Goal: Information Seeking & Learning: Check status

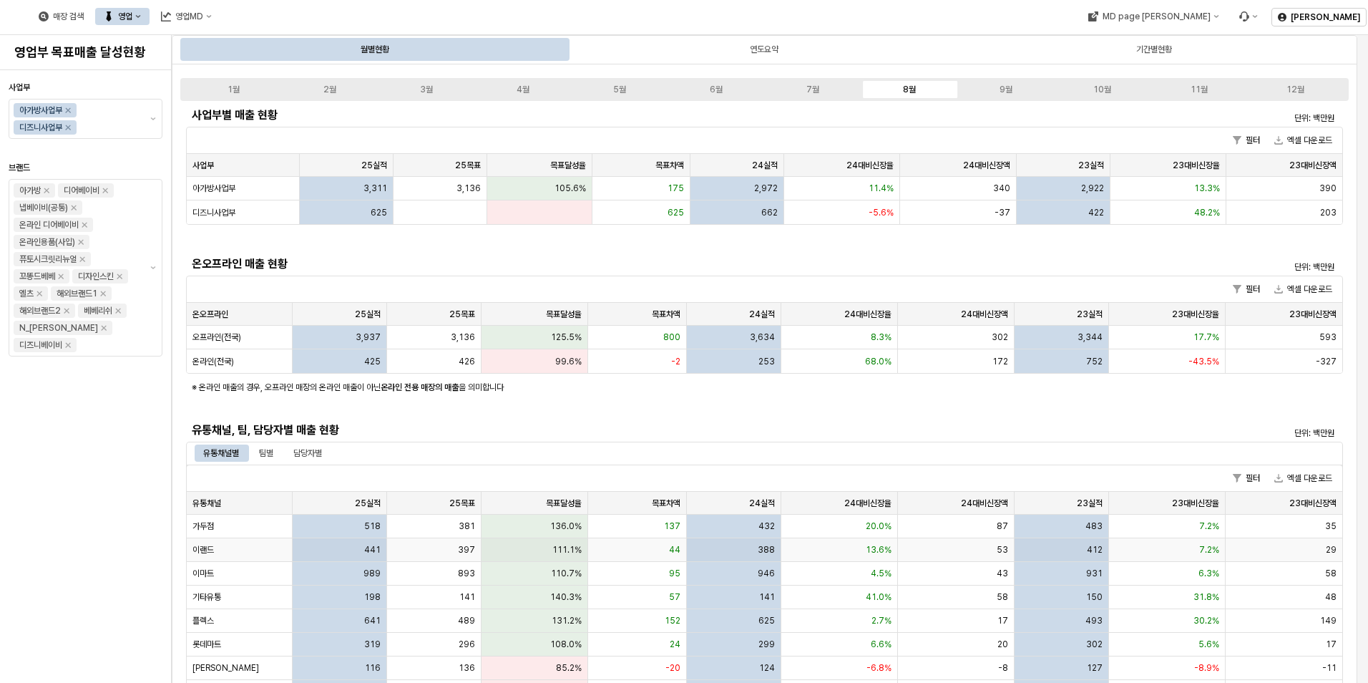
click at [236, 543] on div "이랜드" at bounding box center [240, 550] width 106 height 24
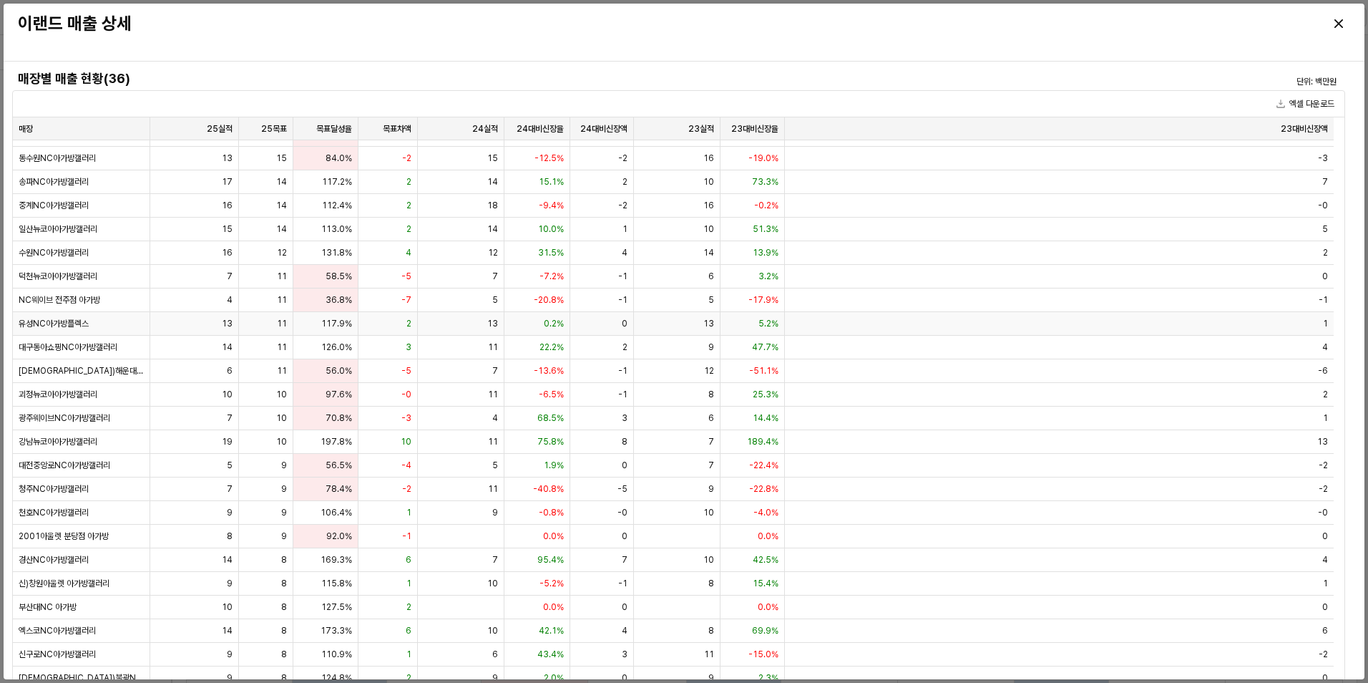
scroll to position [241, 0]
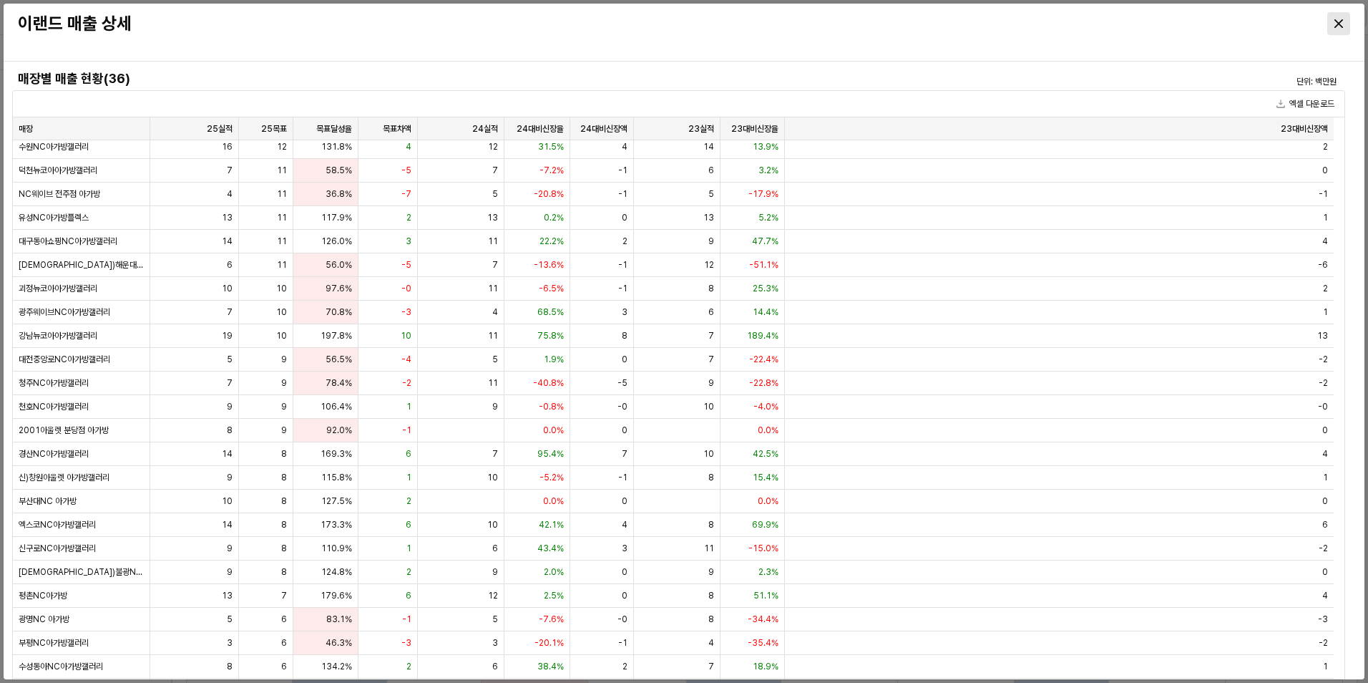
click at [1344, 18] on div "Close" at bounding box center [1338, 23] width 21 height 21
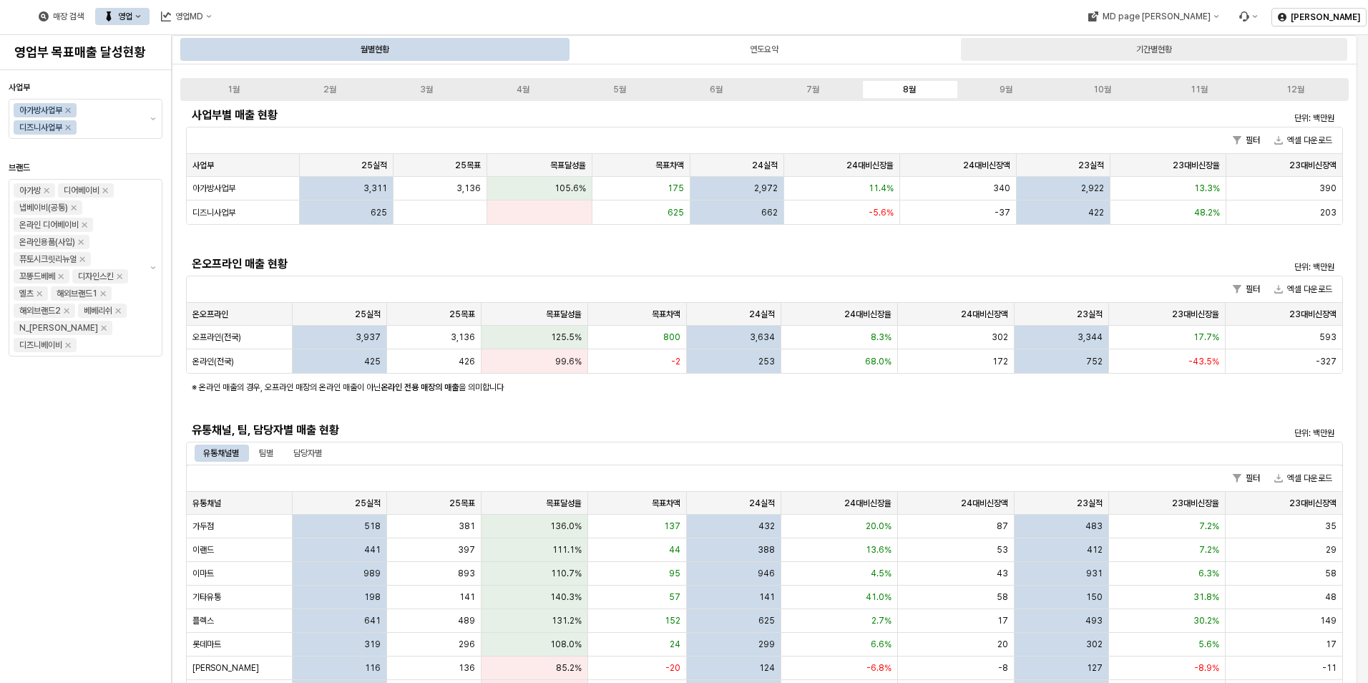
click at [1156, 42] on div "기간별현황" at bounding box center [1154, 49] width 36 height 17
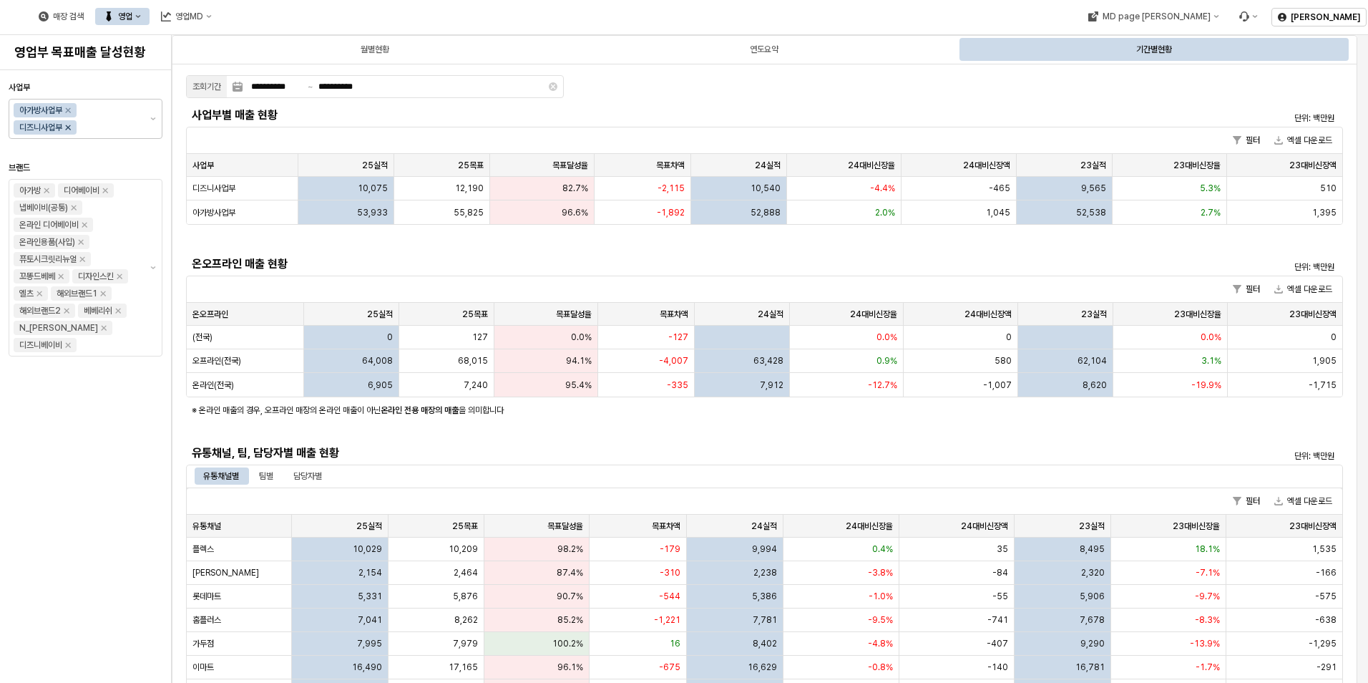
click at [72, 129] on icon "Remove 디즈니사업부" at bounding box center [67, 127] width 11 height 11
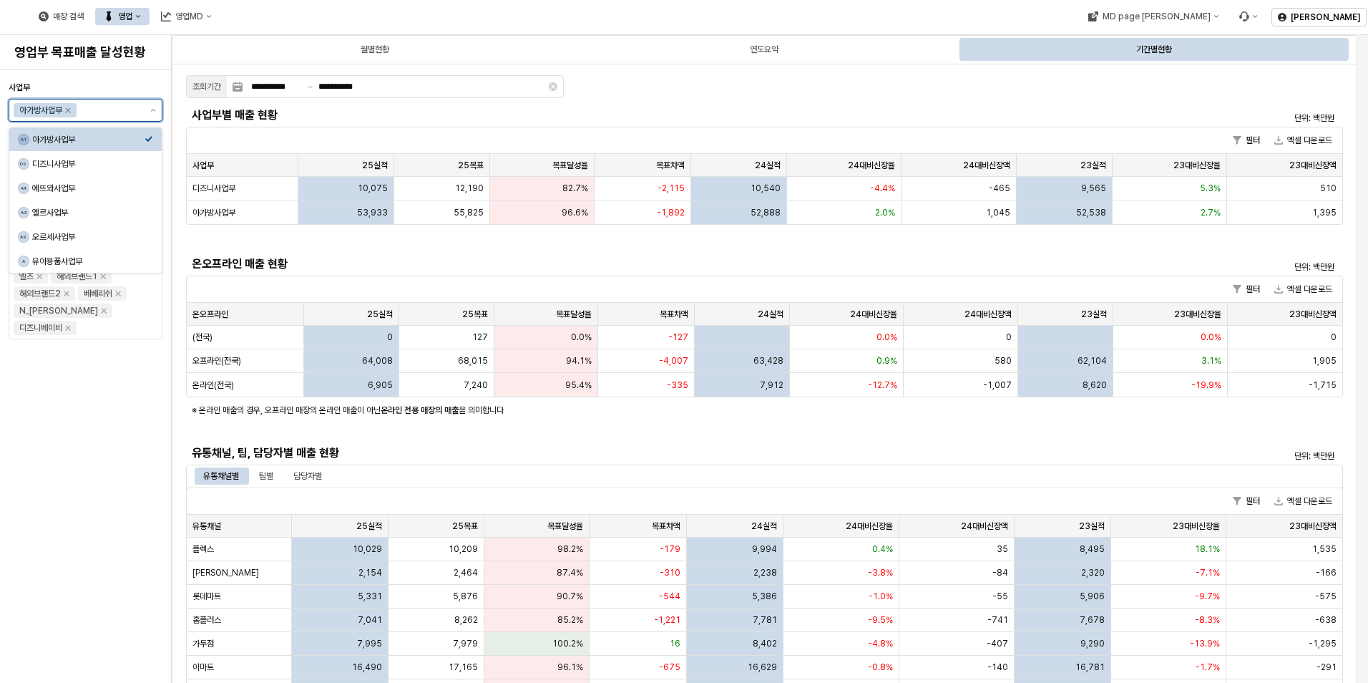
click at [86, 141] on div "아가방사업부" at bounding box center [88, 139] width 112 height 11
click at [55, 141] on div "아가방사업부" at bounding box center [88, 139] width 112 height 11
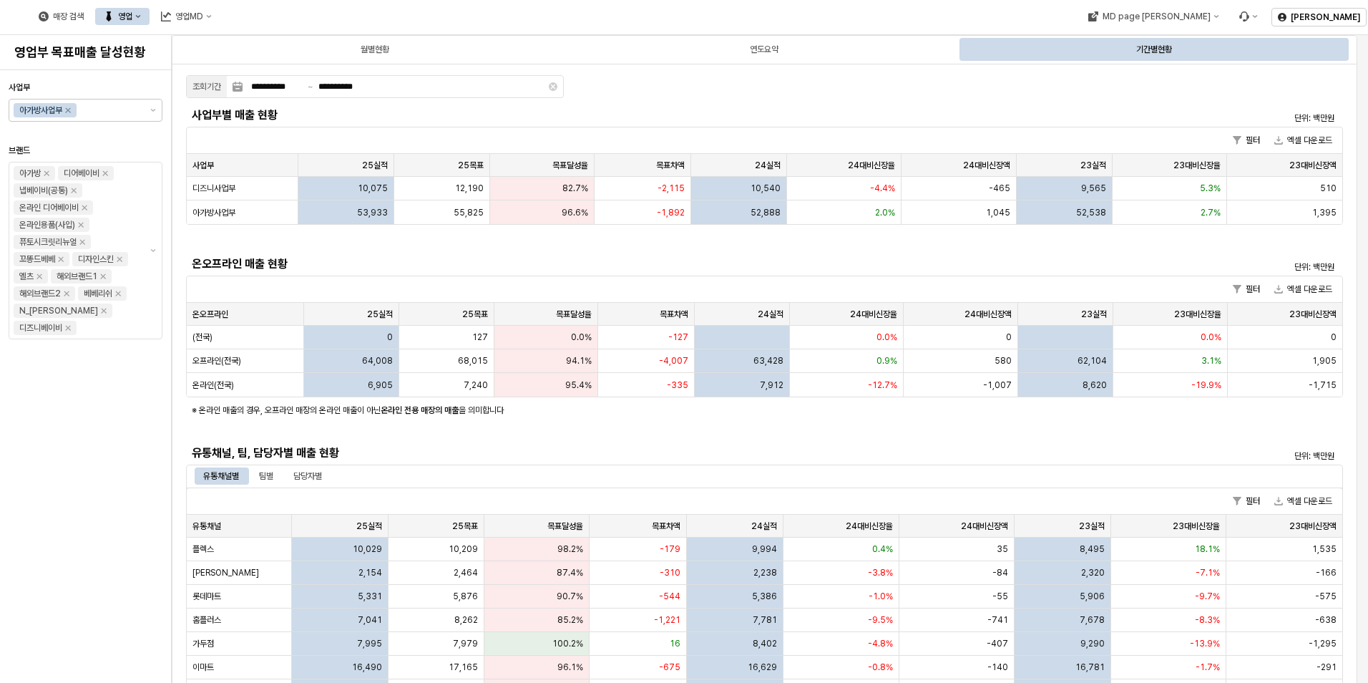
click at [148, 477] on div "사업부 아가방사업부 브랜드 아가방 디어베이비 냅베이비(공통) 온라인 디어베이비 온라인용품(사입) 퓨토시크릿리뉴얼 꼬똥드베베 디자인스킨 엘츠 해…" at bounding box center [86, 376] width 154 height 601
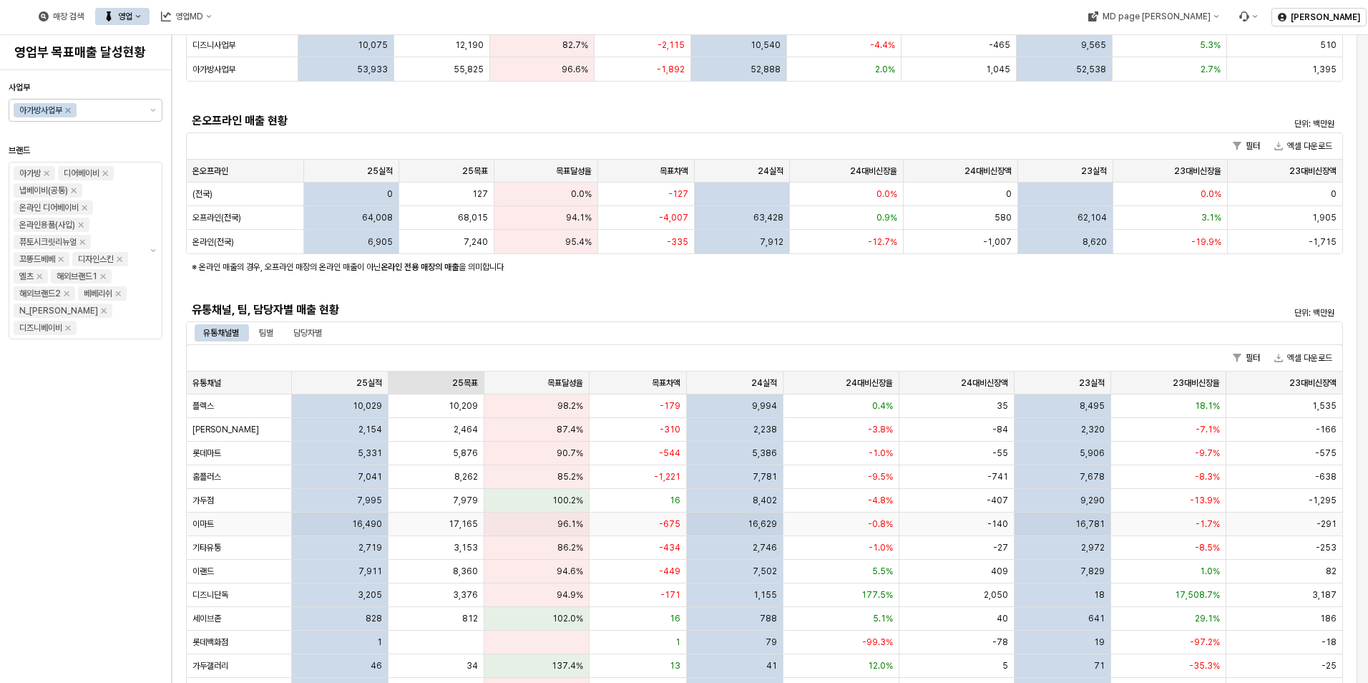
scroll to position [0, 0]
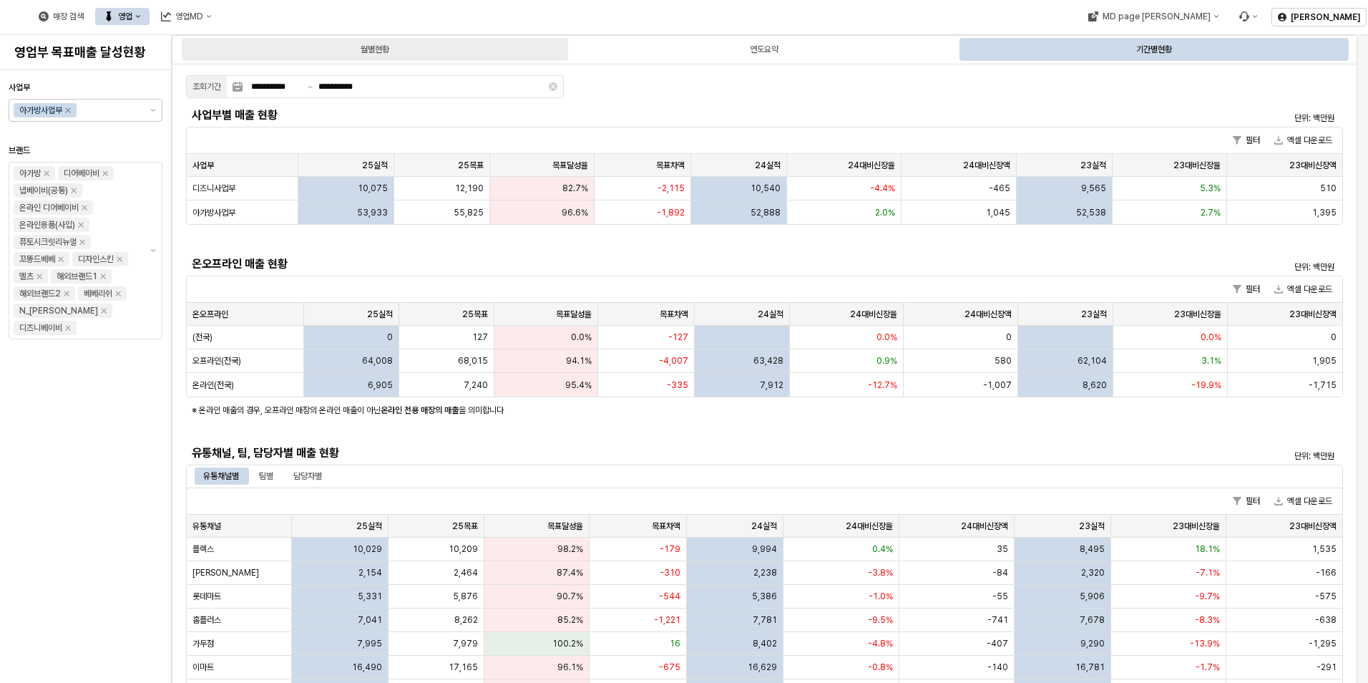
click at [406, 41] on div "월별현황" at bounding box center [375, 49] width 386 height 23
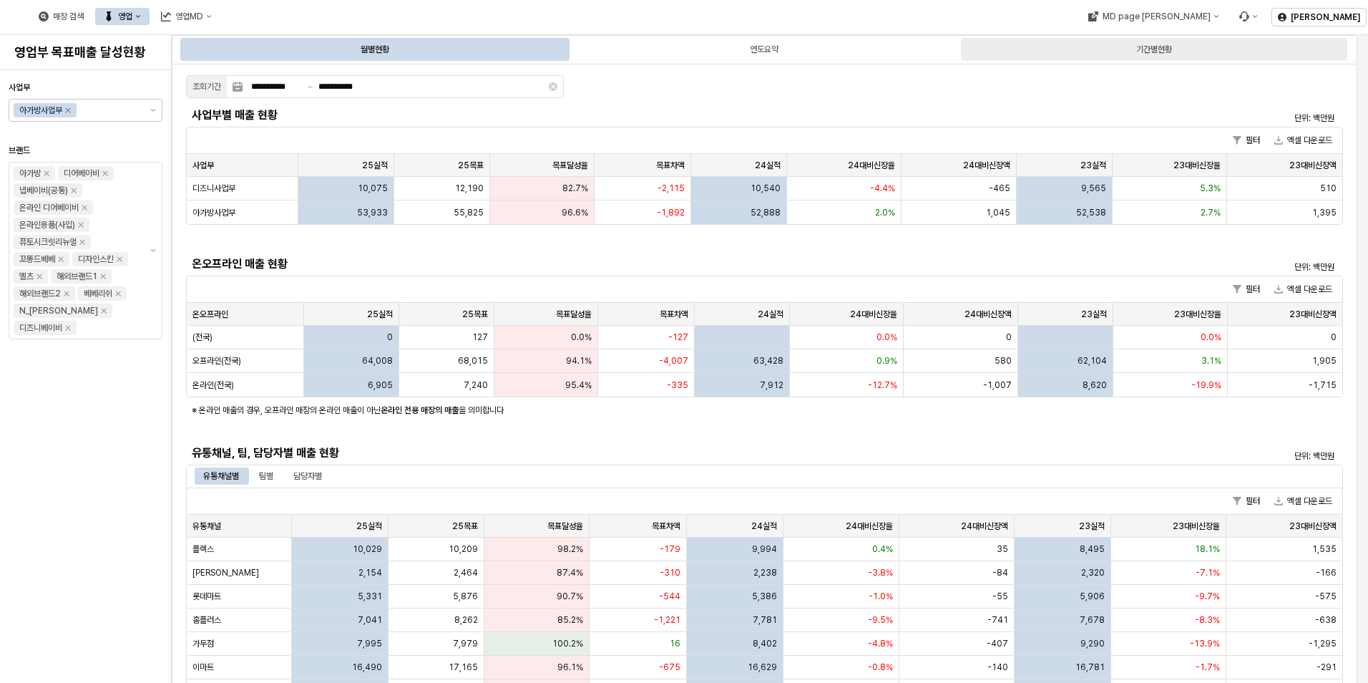
click at [1190, 50] on div "기간별현황" at bounding box center [1154, 49] width 386 height 23
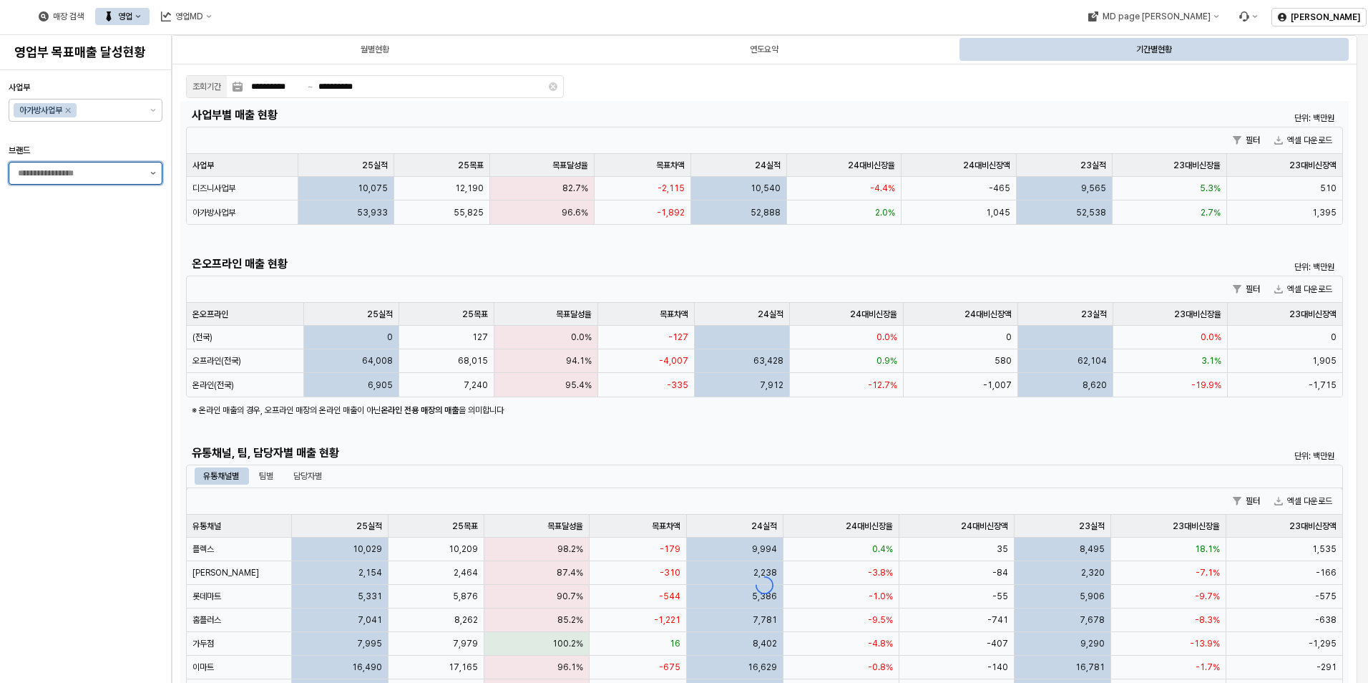
click at [155, 177] on button "제안 사항 표시" at bounding box center [153, 172] width 17 height 21
click at [103, 228] on div "사업부 아가방사업부 [GEOGRAPHIC_DATA]" at bounding box center [86, 376] width 154 height 601
click at [136, 176] on input "브랜드" at bounding box center [80, 173] width 124 height 14
click at [144, 174] on div at bounding box center [76, 172] width 135 height 21
click at [97, 204] on div "No options" at bounding box center [85, 208] width 135 height 17
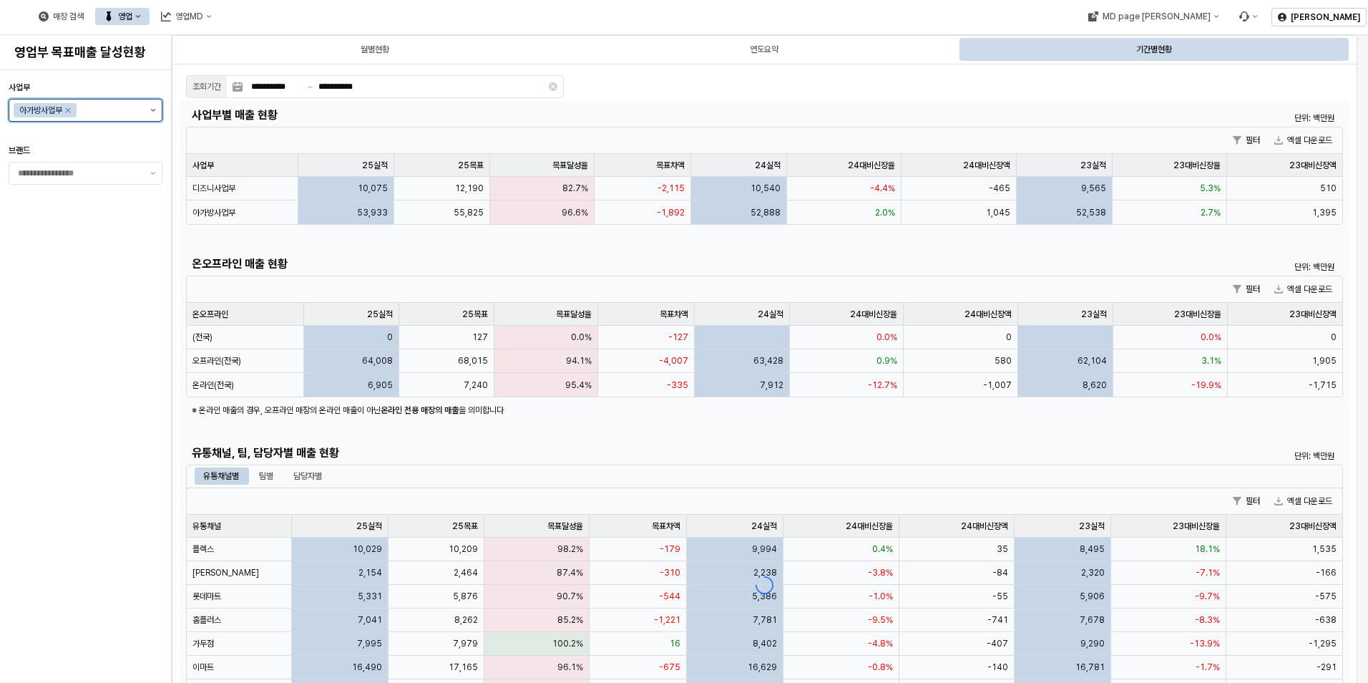
click at [150, 112] on button "제안 사항 표시" at bounding box center [153, 109] width 17 height 21
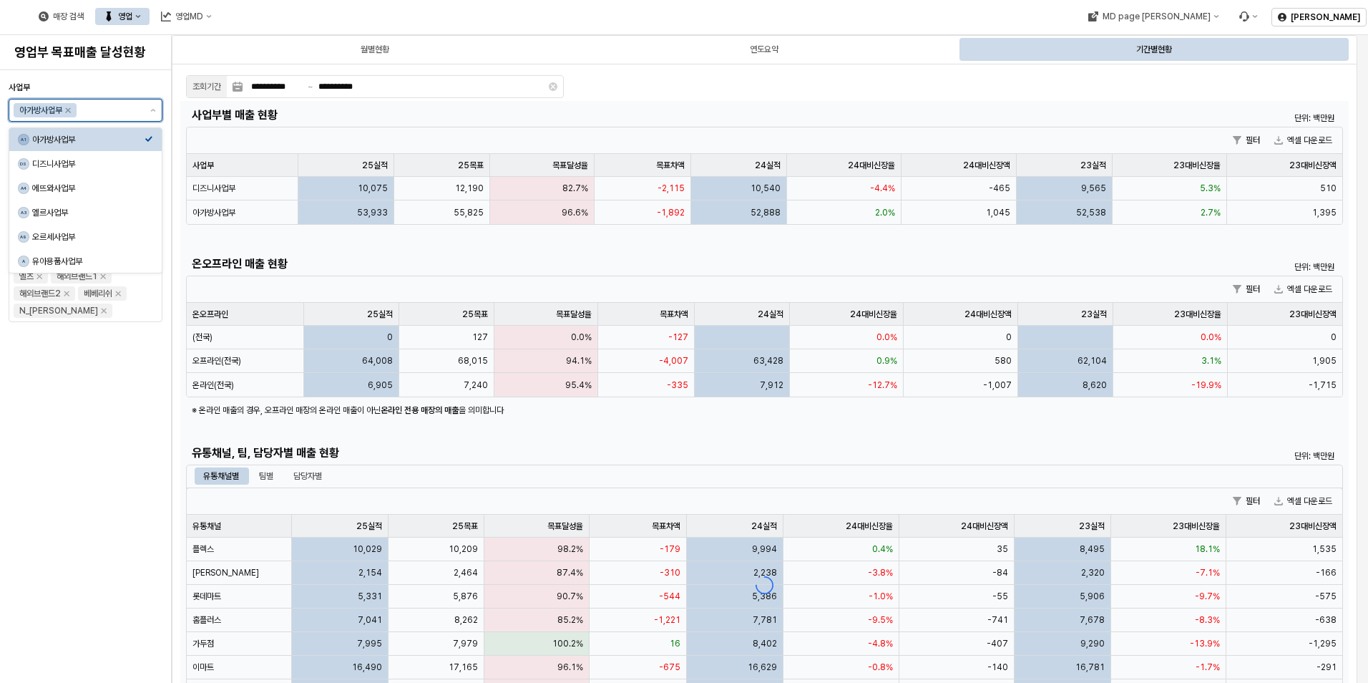
click at [62, 147] on div "A1 아가방사업부" at bounding box center [85, 139] width 152 height 23
click at [62, 140] on div "아가방사업부" at bounding box center [88, 139] width 112 height 11
click at [107, 349] on div "사업부 아가방사업부 브랜드 아가방 디어베이비 냅베이비(공통) 온라인 디어베이비 온라인용품(사입) 퓨토시크릿리뉴얼 꼬똥드베베 디자인스킨 엘츠 해…" at bounding box center [86, 376] width 154 height 601
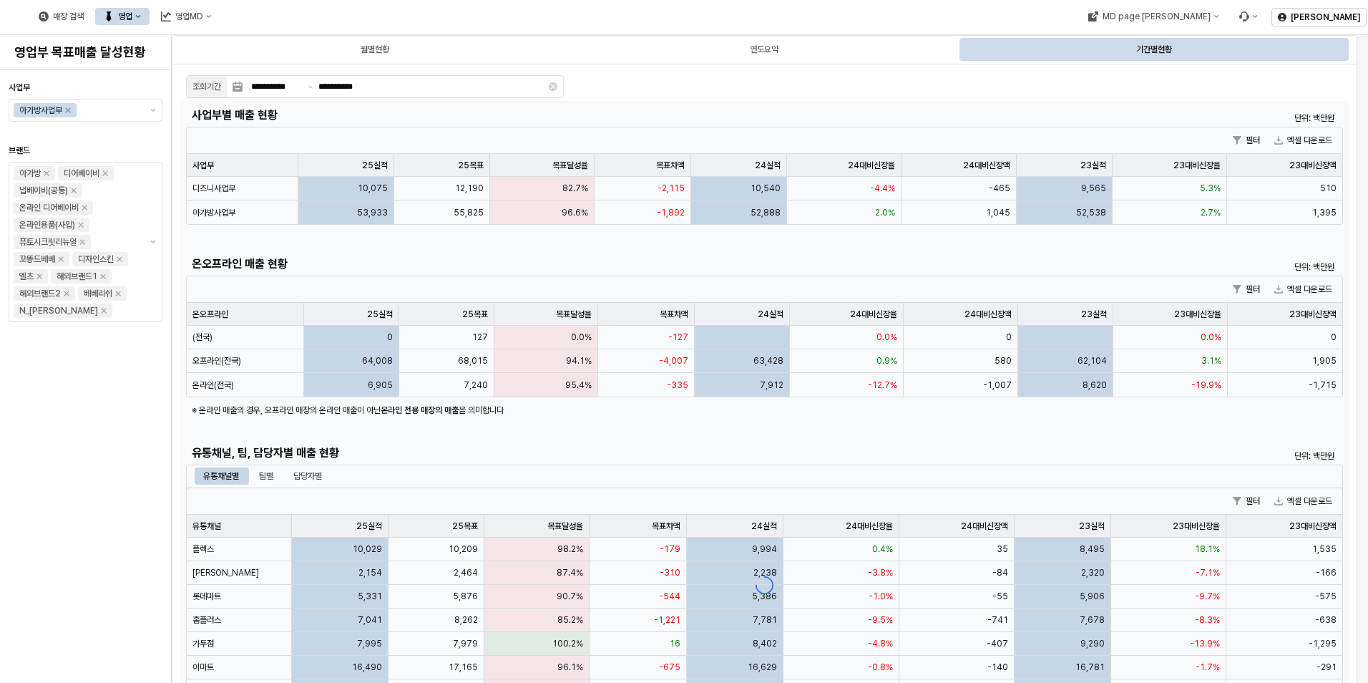
click at [72, 373] on div "사업부 아가방사업부 브랜드 아가방 디어베이비 냅베이비(공통) 온라인 디어베이비 온라인용품(사입) 퓨토시크릿리뉴얼 꼬똥드베베 디자인스킨 엘츠 해…" at bounding box center [86, 376] width 154 height 601
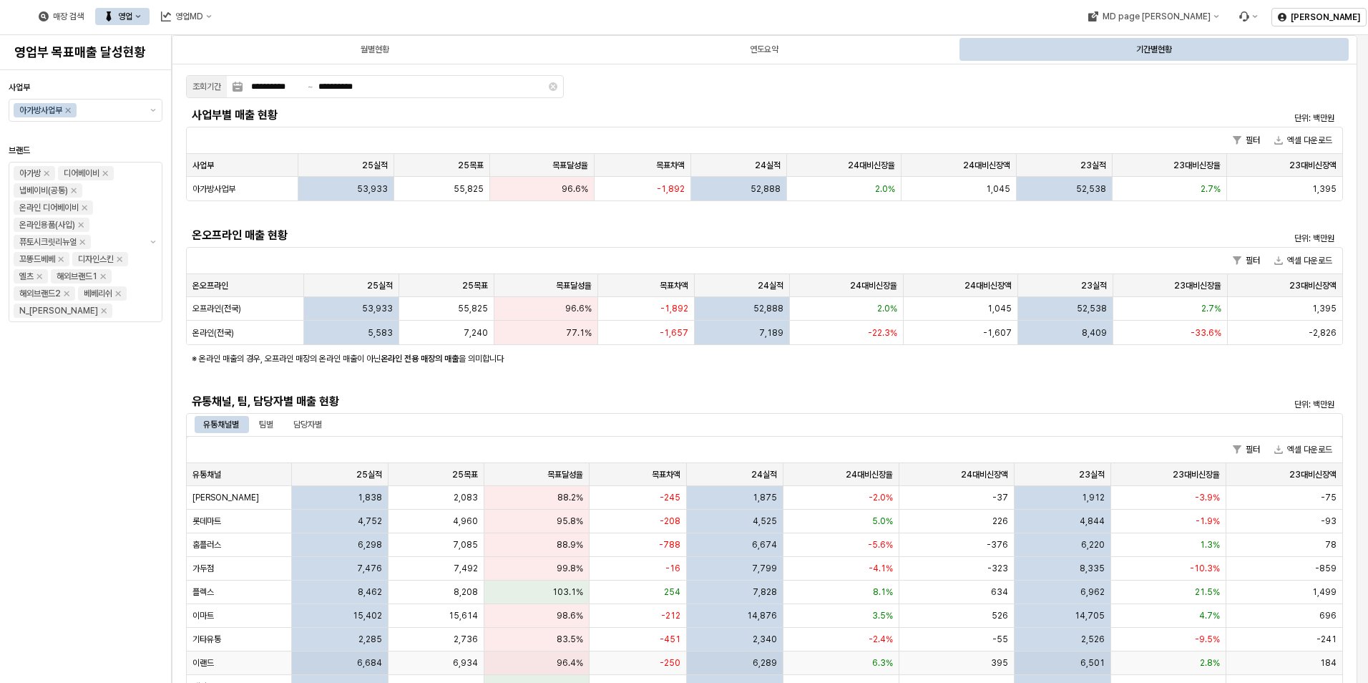
click at [249, 660] on div "이랜드" at bounding box center [239, 663] width 105 height 24
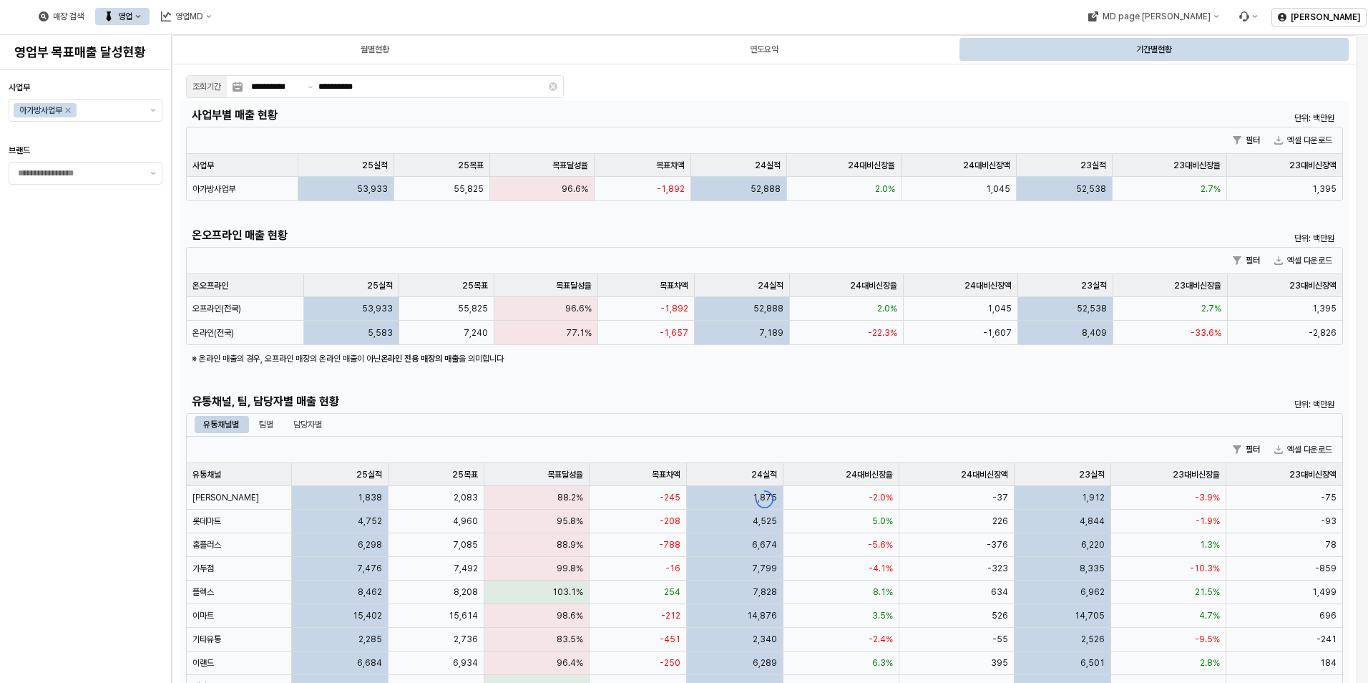
click at [248, 661] on div "App Frame" at bounding box center [764, 499] width 1168 height 796
